Goal: Task Accomplishment & Management: Use online tool/utility

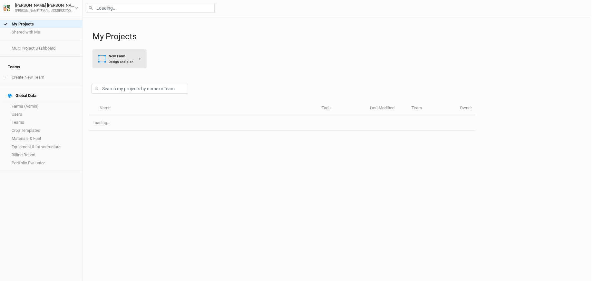
click at [124, 63] on div "Design and plan" at bounding box center [121, 61] width 25 height 5
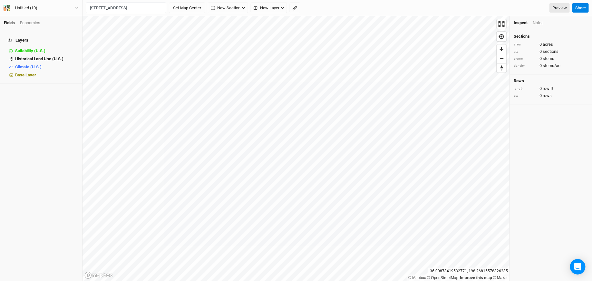
click at [135, 22] on div "[STREET_ADDRESS]" at bounding box center [139, 21] width 80 height 5
type input "[STREET_ADDRESS][US_STATE]"
click at [48, 5] on button "Untitled (10)" at bounding box center [41, 8] width 76 height 7
click at [46, 25] on button "Project Settings" at bounding box center [53, 26] width 51 height 8
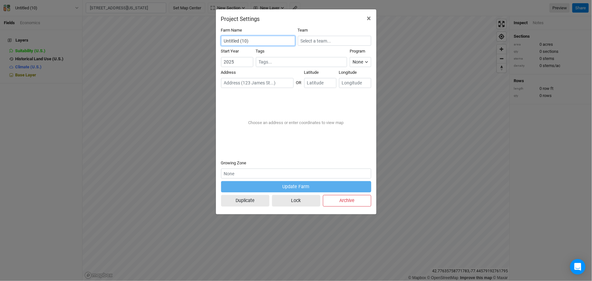
drag, startPoint x: 270, startPoint y: 41, endPoint x: 204, endPoint y: 41, distance: 65.7
click at [204, 41] on div "Project Settings × Farm Name Untitled (10) Team Start Year [DATE] Tags Program …" at bounding box center [296, 140] width 592 height 281
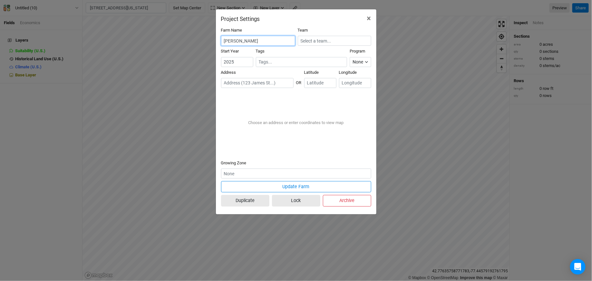
type input "[PERSON_NAME]"
click at [326, 39] on input "text" at bounding box center [334, 41] width 73 height 10
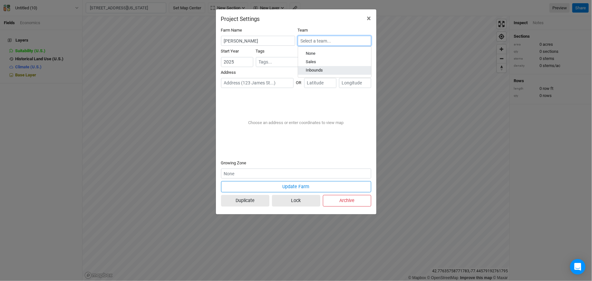
click at [319, 69] on div "Inbounds" at bounding box center [314, 71] width 17 height 6
type input "Inbounds"
click at [227, 83] on input "text" at bounding box center [257, 83] width 72 height 10
paste input "[STREET_ADDRESS]"
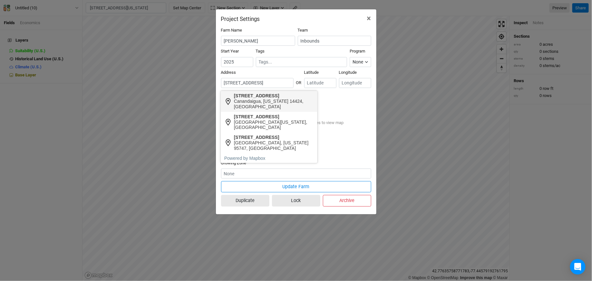
click at [264, 102] on div "Canandaigua, [US_STATE] 14424, [GEOGRAPHIC_DATA]" at bounding box center [274, 104] width 80 height 11
type input "[STREET_ADDRESS][US_STATE]"
type input "42.76988"
type input "-77.43273"
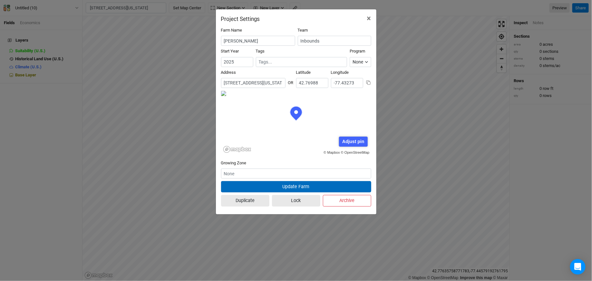
scroll to position [32, 75]
click at [265, 187] on button "Update Farm" at bounding box center [296, 186] width 150 height 11
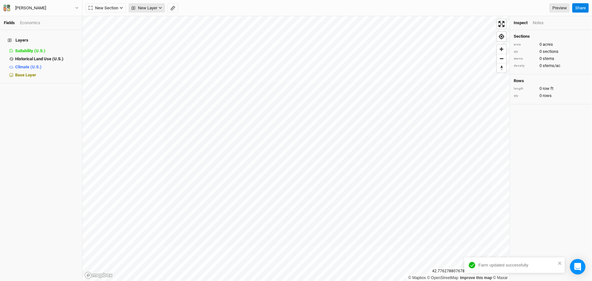
click at [149, 6] on span "New Layer" at bounding box center [144, 8] width 26 height 6
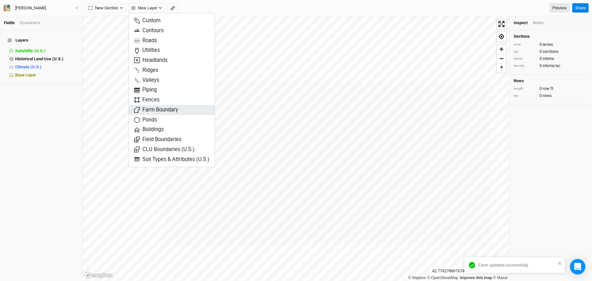
click at [162, 110] on span "Farm Boundary" at bounding box center [156, 109] width 44 height 7
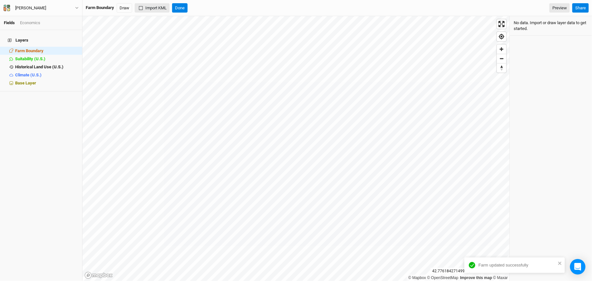
click at [146, 11] on button "Import KML" at bounding box center [152, 8] width 35 height 10
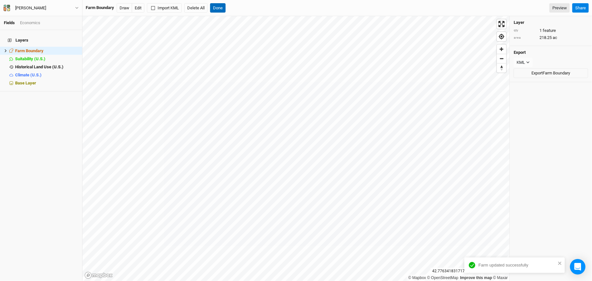
click at [223, 7] on button "Done" at bounding box center [217, 8] width 15 height 10
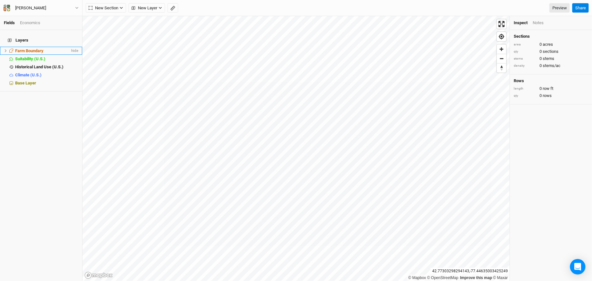
click at [33, 48] on span "Farm Boundary" at bounding box center [29, 50] width 28 height 5
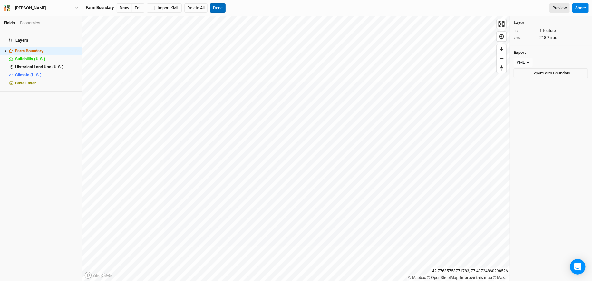
click at [223, 9] on button "Done" at bounding box center [217, 8] width 15 height 10
